Goal: Obtain resource: Obtain resource

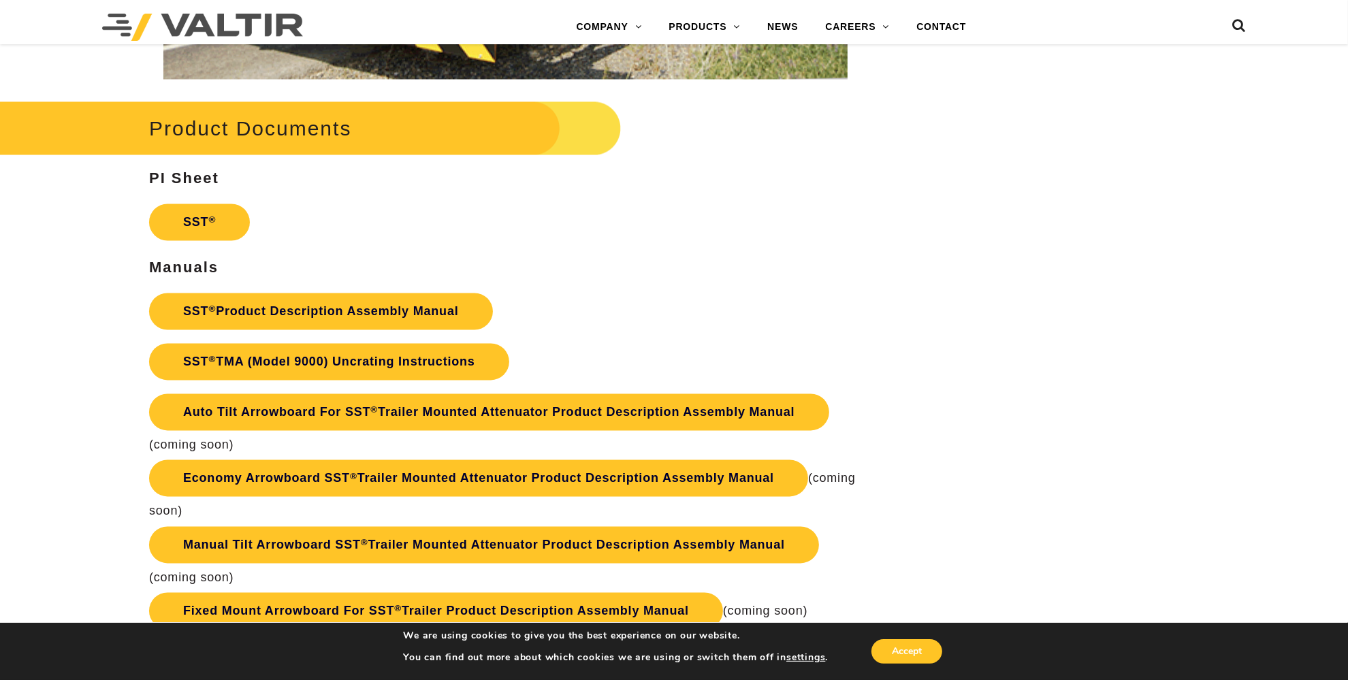
scroll to position [2655, 0]
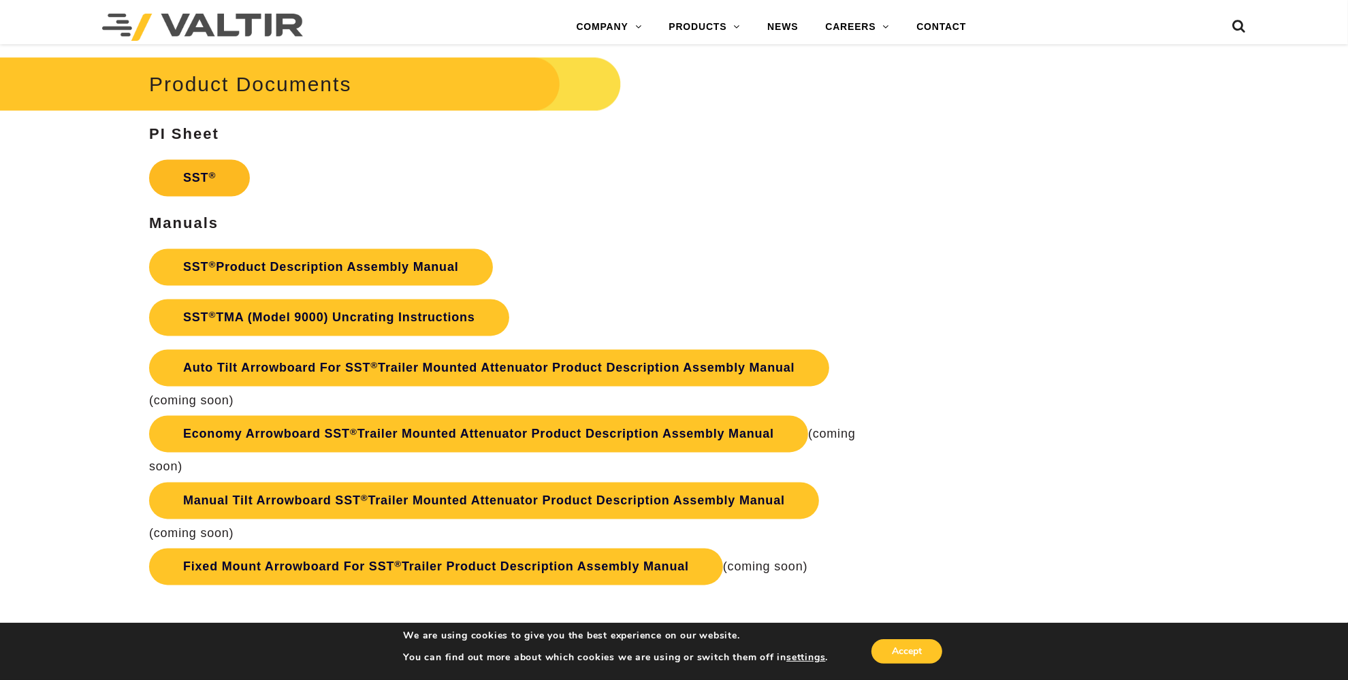
click at [189, 175] on link "SST ®" at bounding box center [199, 177] width 101 height 37
click at [206, 311] on link "SST ® TMA (Model 9000) Uncrating Instructions" at bounding box center [329, 317] width 360 height 37
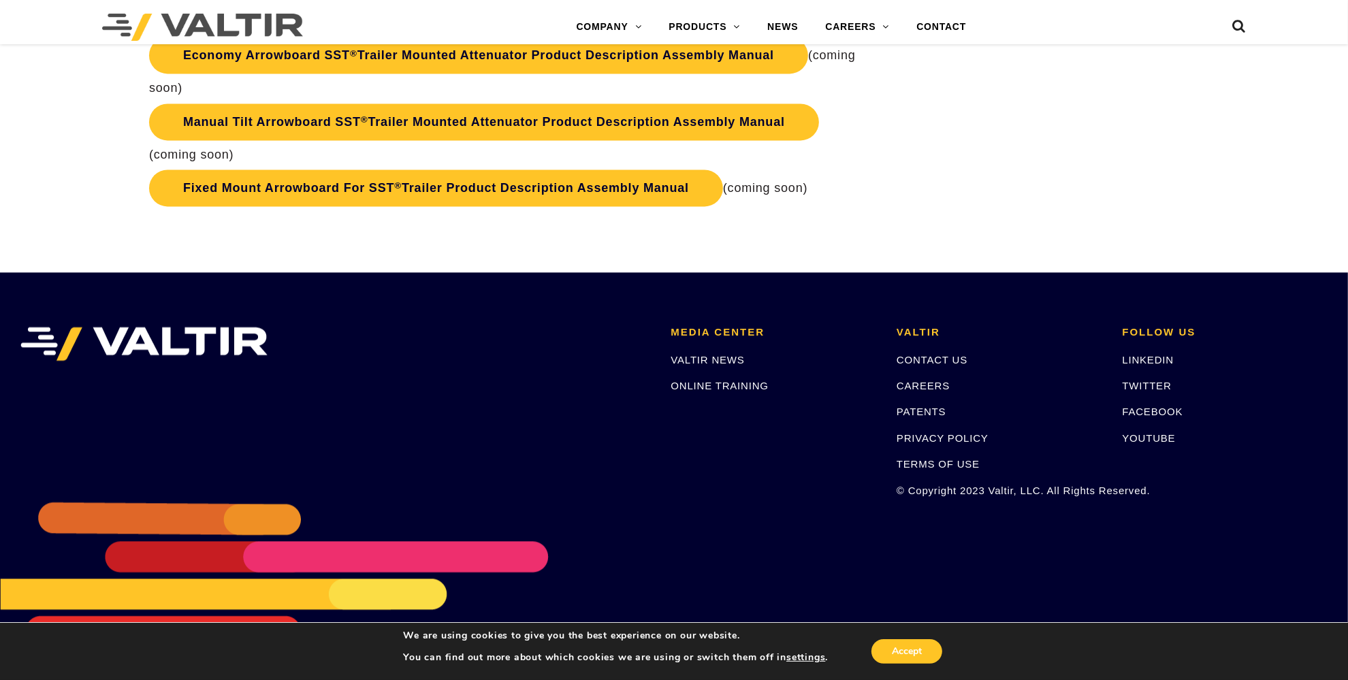
scroll to position [2693, 0]
